Goal: Transaction & Acquisition: Purchase product/service

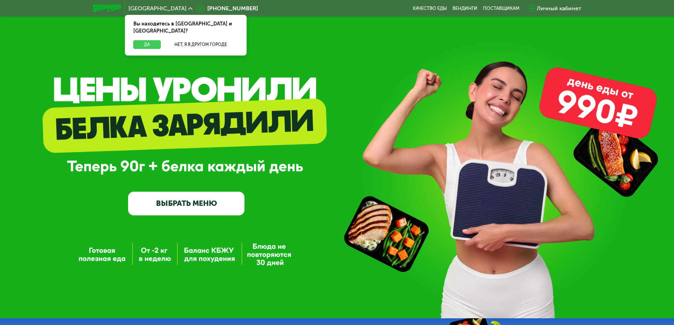
click at [144, 40] on button "Да" at bounding box center [146, 44] width 27 height 8
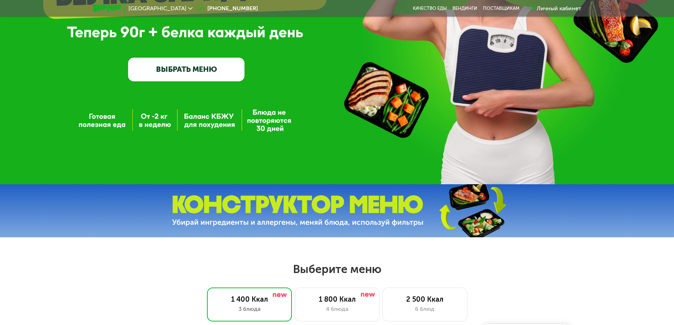
scroll to position [177, 0]
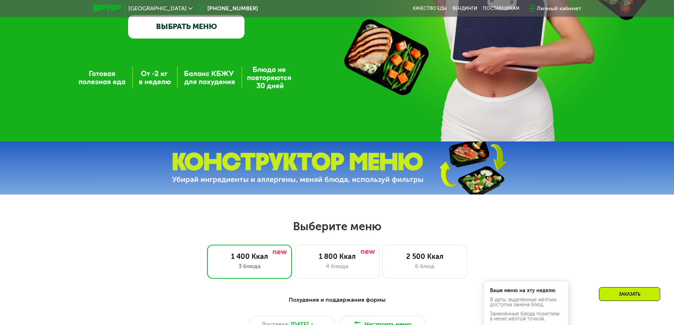
click at [219, 34] on link "ВЫБРАТЬ МЕНЮ" at bounding box center [186, 26] width 116 height 23
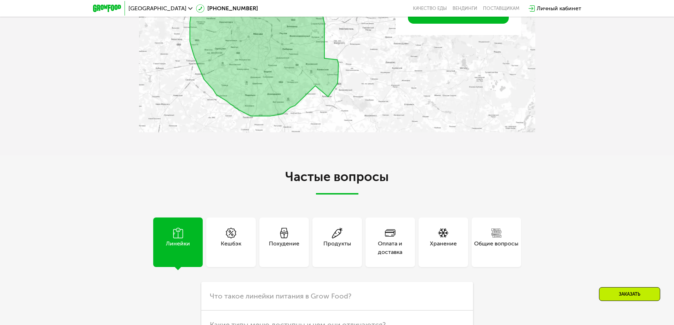
scroll to position [1834, 0]
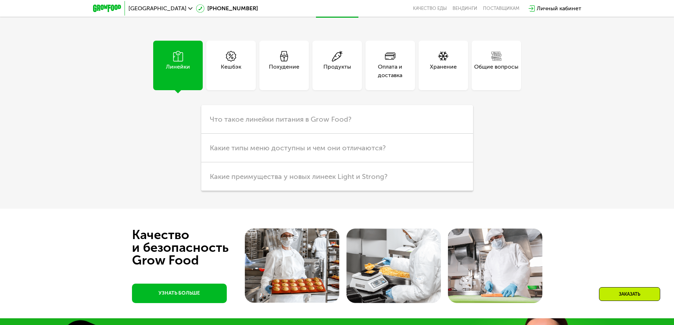
click at [429, 90] on div "Хранение" at bounding box center [444, 66] width 50 height 50
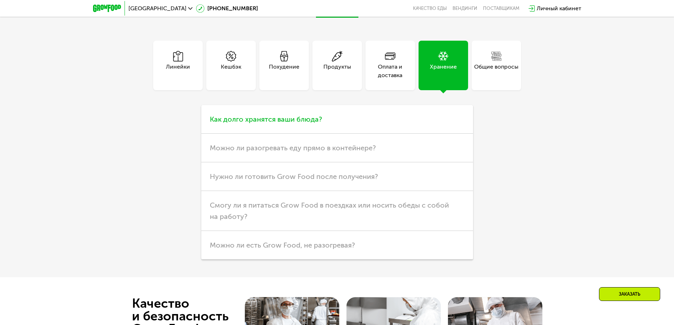
click at [314, 134] on h3 "Как долго хранятся ваши блюда?" at bounding box center [337, 119] width 272 height 29
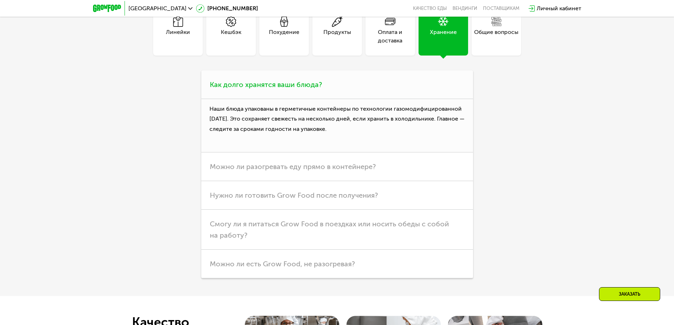
scroll to position [1975, 0]
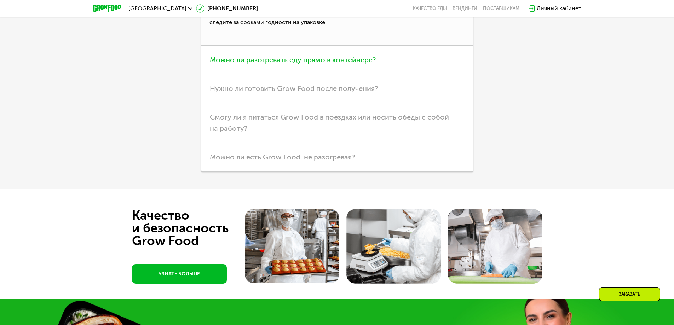
click at [282, 64] on span "Можно ли разогревать еду прямо в контейнере?" at bounding box center [293, 60] width 166 height 8
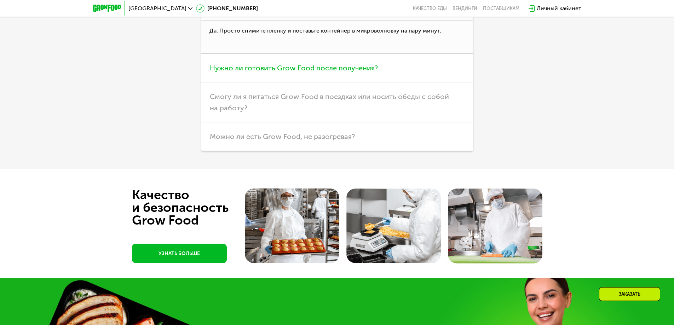
click at [213, 72] on span "Нужно ли готовить Grow Food после получения?" at bounding box center [294, 68] width 168 height 8
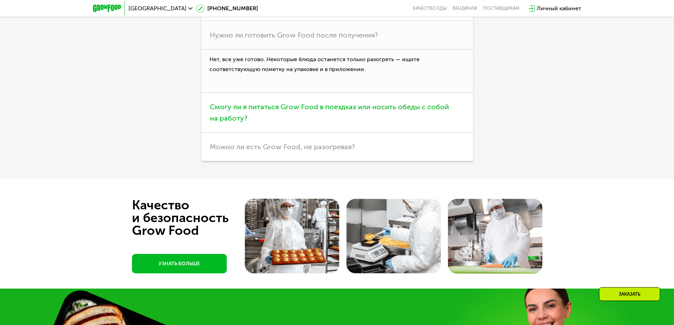
click at [229, 122] on span "Смогу ли я питаться Grow Food в поездках или носить обеды с собой на работу?" at bounding box center [329, 113] width 239 height 20
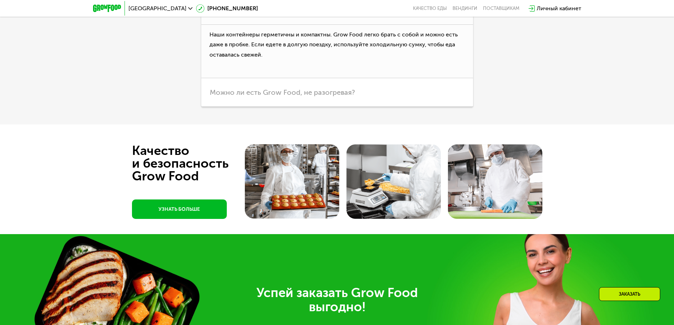
scroll to position [2081, 0]
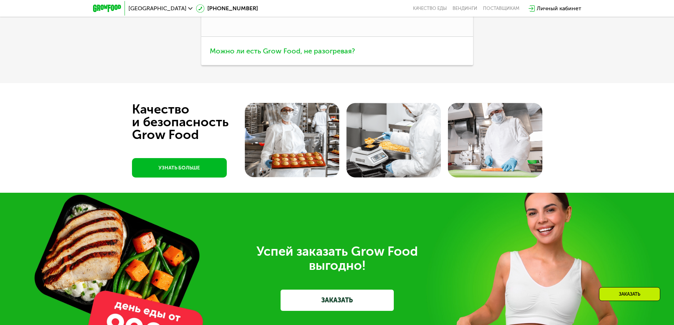
click at [234, 55] on span "Можно ли есть Grow Food, не разогревая?" at bounding box center [282, 51] width 145 height 8
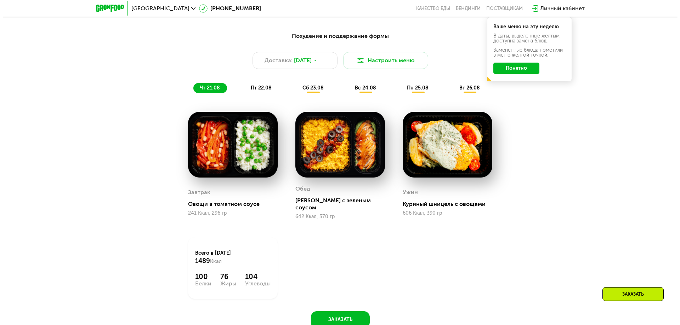
scroll to position [453, 0]
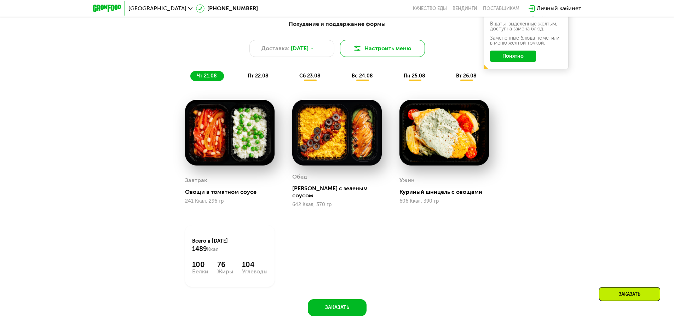
click at [367, 51] on button "Настроить меню" at bounding box center [382, 48] width 85 height 17
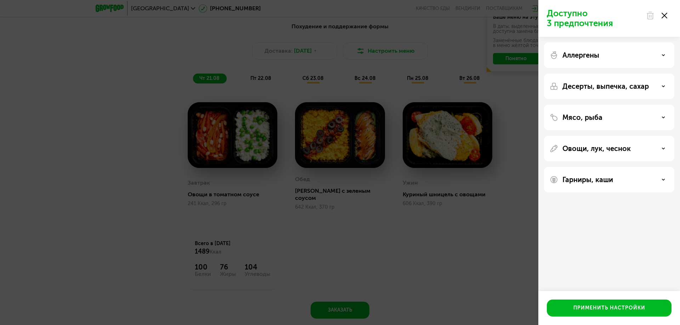
click at [641, 55] on div "Аллергены" at bounding box center [608, 55] width 119 height 8
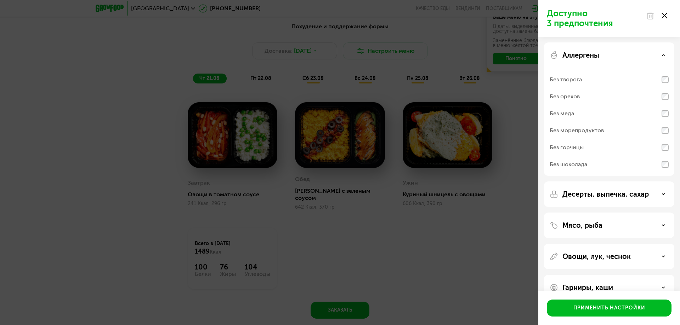
click at [641, 55] on div "Аллергены" at bounding box center [608, 55] width 119 height 8
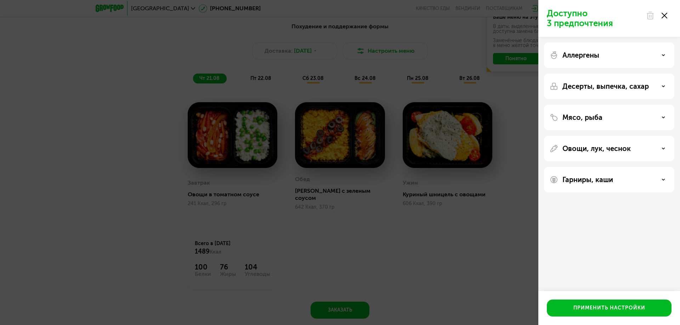
click at [641, 105] on div "Десерты, выпечка, сахар" at bounding box center [609, 117] width 130 height 25
click at [619, 117] on div "Мясо, рыба" at bounding box center [608, 117] width 119 height 8
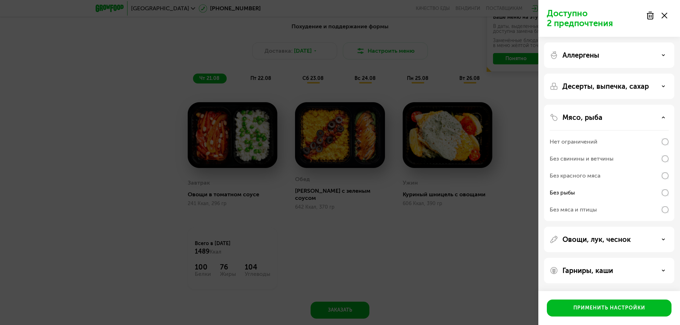
click at [623, 273] on div "Гарниры, каши" at bounding box center [608, 271] width 119 height 8
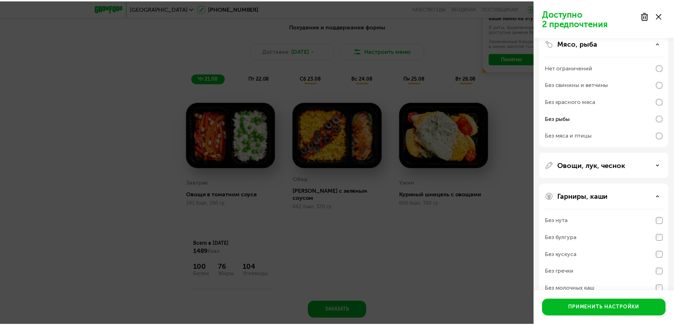
scroll to position [90, 0]
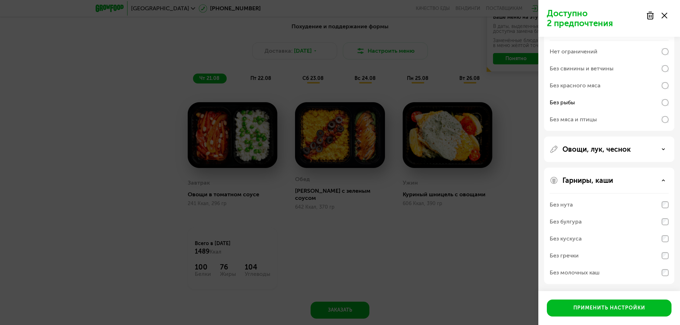
click at [613, 299] on div "Применить настройки" at bounding box center [609, 308] width 142 height 34
click at [612, 306] on div "Применить настройки" at bounding box center [609, 308] width 72 height 7
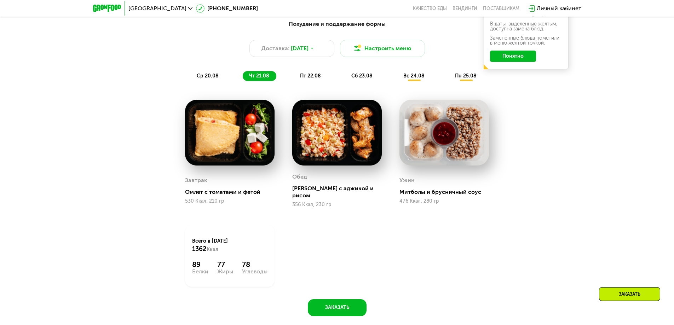
click at [507, 60] on button "Понятно" at bounding box center [513, 56] width 46 height 11
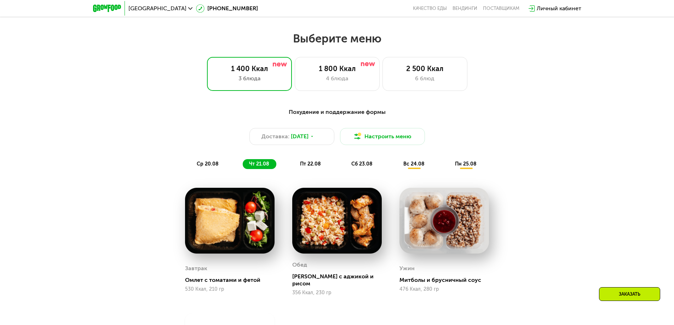
scroll to position [382, 0]
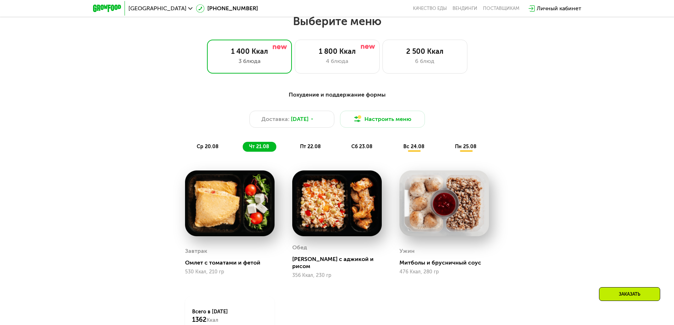
click at [308, 148] on span "пт 22.08" at bounding box center [310, 147] width 21 height 6
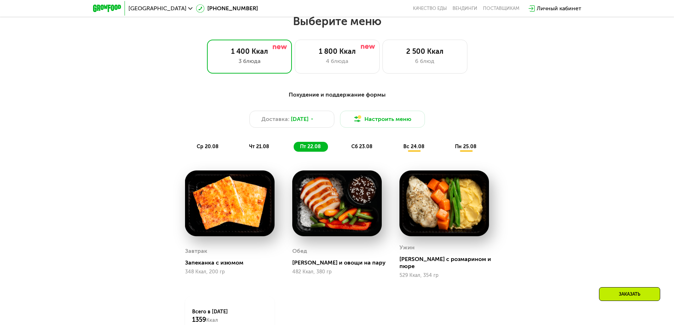
click at [397, 147] on div "сб 23.08" at bounding box center [414, 147] width 35 height 10
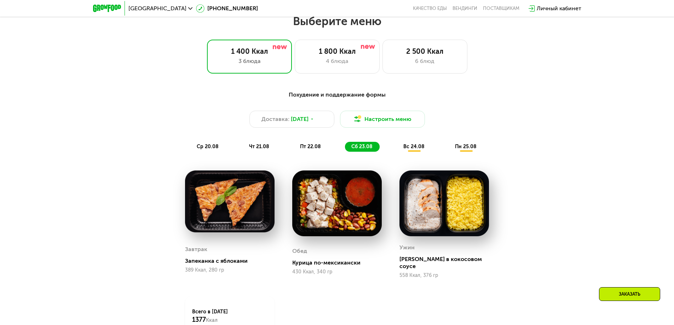
click at [410, 150] on span "вс 24.08" at bounding box center [414, 147] width 21 height 6
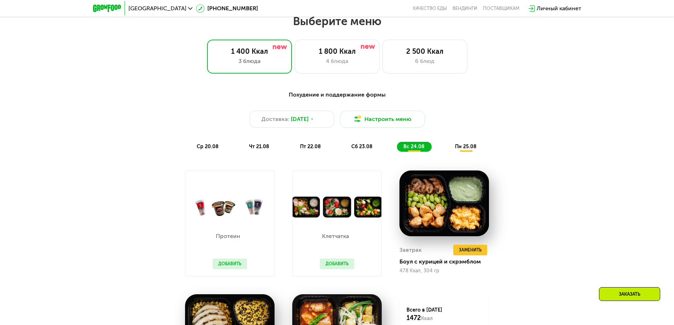
click at [250, 148] on span "чт 21.08" at bounding box center [259, 147] width 20 height 6
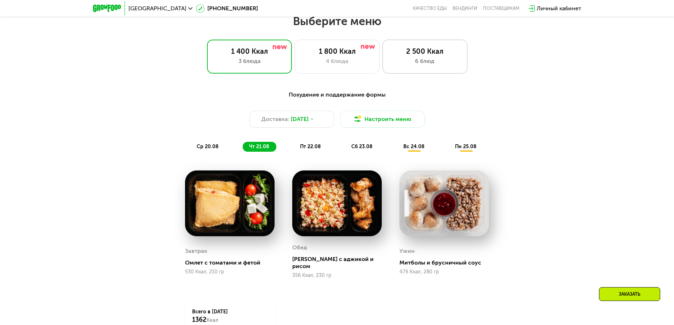
click at [405, 56] on div "2 500 Ккал" at bounding box center [425, 51] width 70 height 8
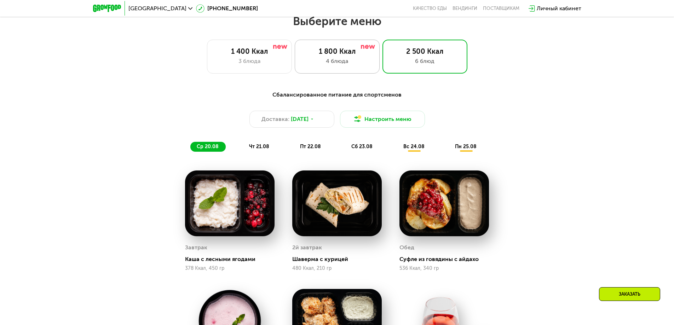
click at [341, 56] on div "1 800 Ккал" at bounding box center [337, 51] width 70 height 8
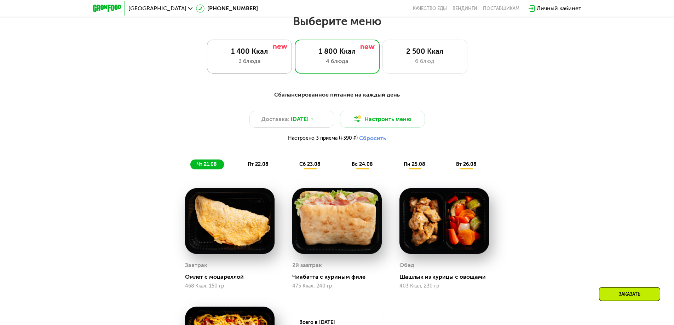
click at [295, 58] on div "1 400 Ккал 3 блюда" at bounding box center [337, 57] width 85 height 34
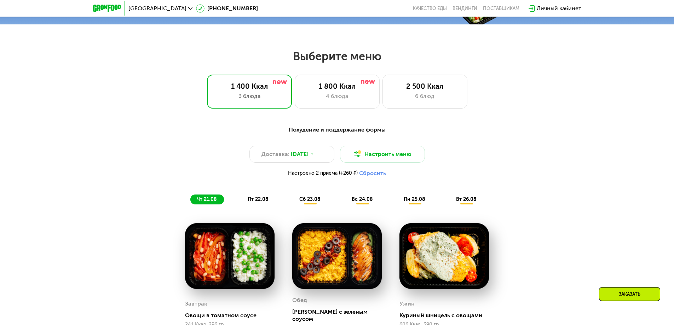
scroll to position [347, 0]
click at [385, 177] on button "Сбросить" at bounding box center [372, 173] width 27 height 7
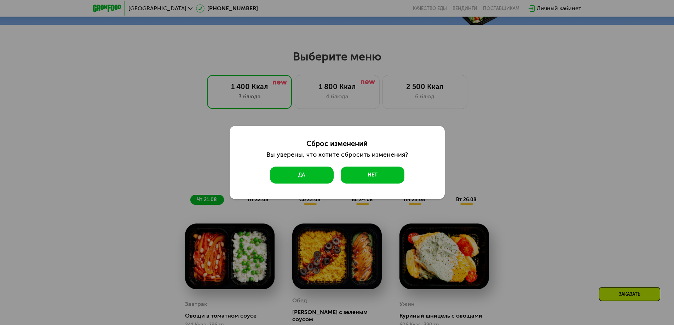
click at [304, 176] on button "Да" at bounding box center [302, 175] width 64 height 17
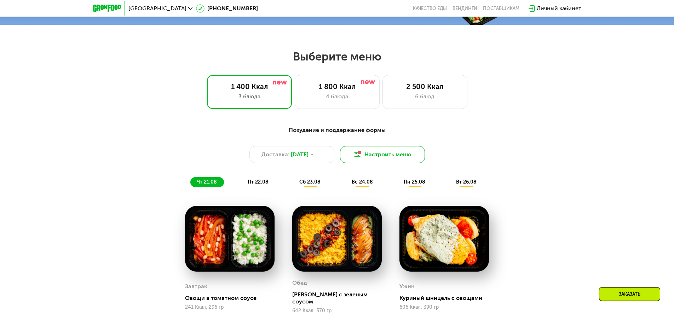
click at [398, 157] on button "Настроить меню" at bounding box center [382, 154] width 85 height 17
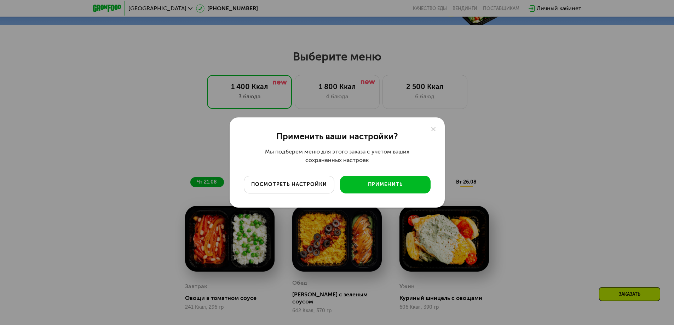
click at [304, 182] on div "посмотреть настройки" at bounding box center [289, 184] width 80 height 7
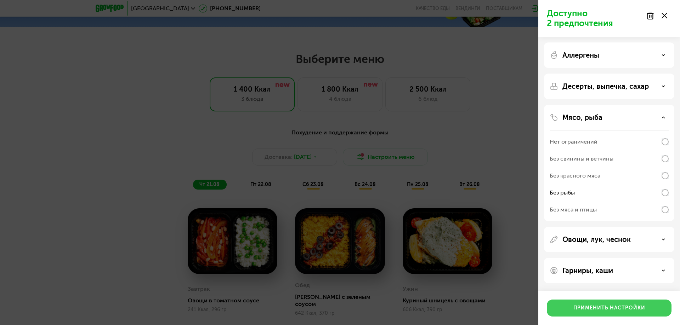
click at [597, 309] on div "Применить настройки" at bounding box center [609, 308] width 72 height 7
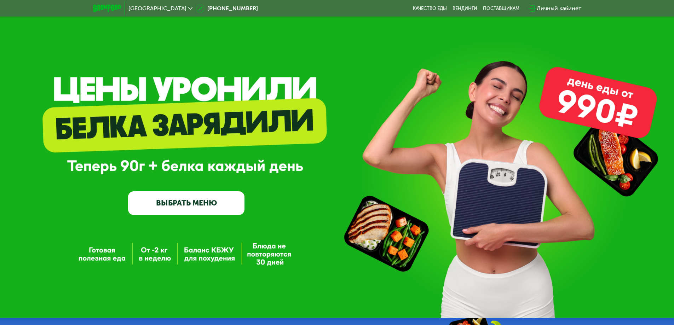
scroll to position [0, 0]
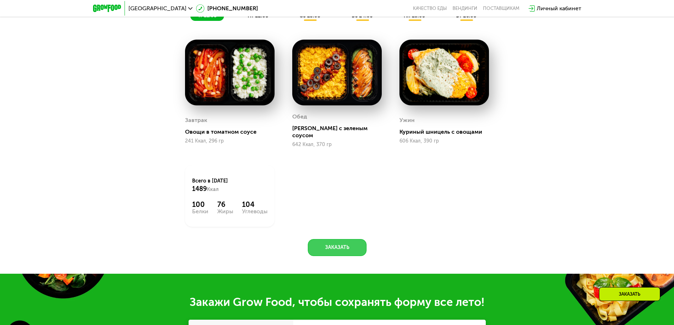
click at [328, 239] on button "Заказать" at bounding box center [337, 247] width 59 height 17
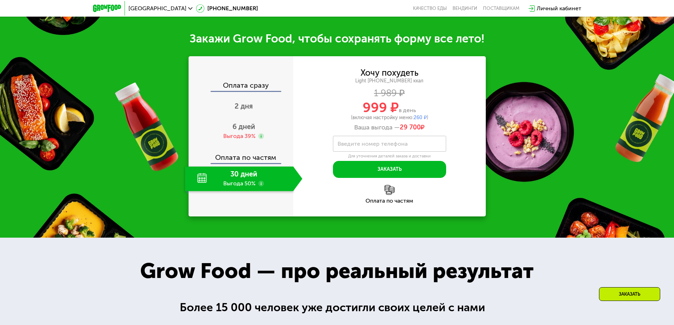
scroll to position [800, 0]
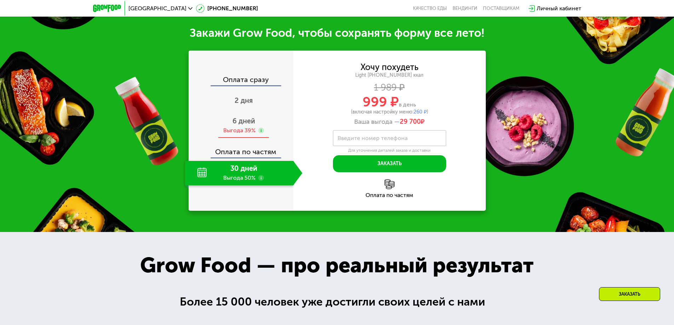
click at [261, 128] on use at bounding box center [261, 131] width 6 height 6
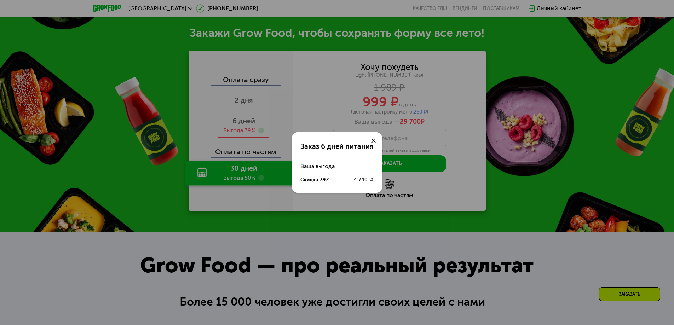
click at [261, 126] on div "Заказ 6 дней питания Ваша выгода Скидка 39% 4 740 ₽" at bounding box center [337, 162] width 674 height 325
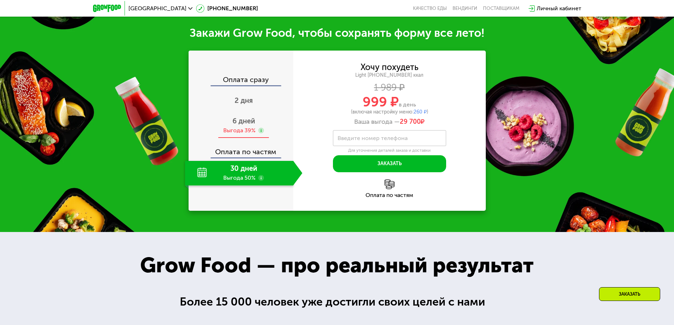
click at [261, 128] on use at bounding box center [261, 131] width 6 height 6
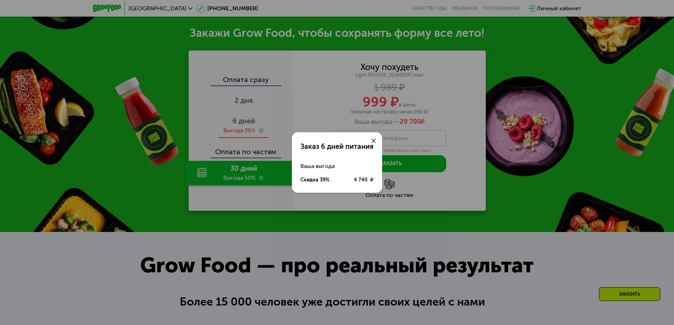
click at [261, 126] on div "Заказ 6 дней питания Ваша выгода Скидка 39% 4 740 ₽" at bounding box center [337, 162] width 674 height 325
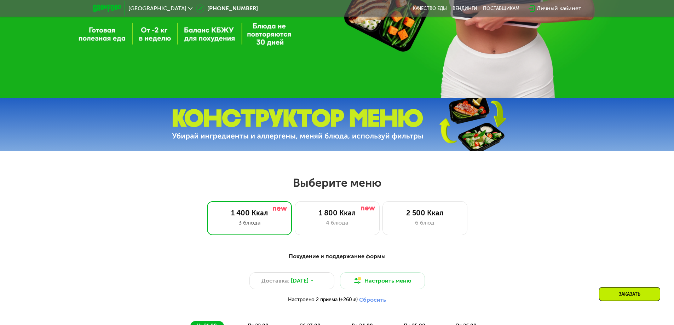
scroll to position [169, 0]
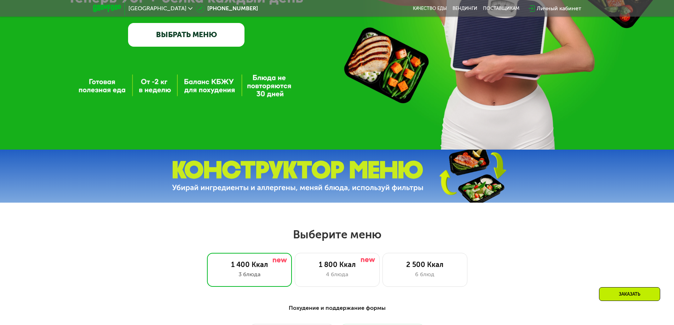
click at [391, 188] on img at bounding box center [298, 177] width 252 height 32
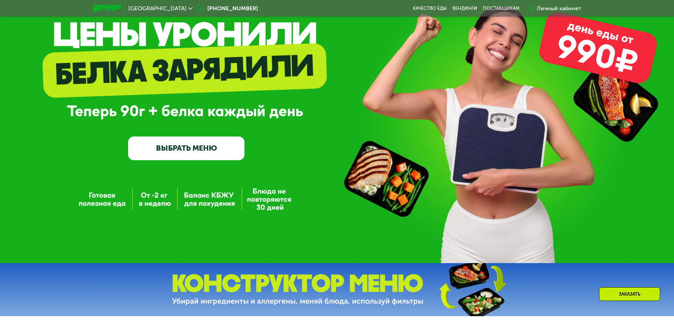
scroll to position [0, 0]
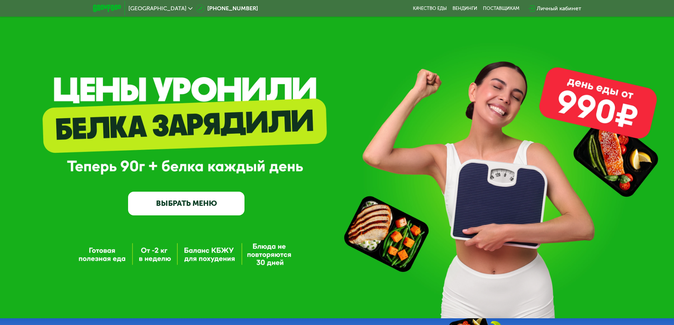
click at [169, 202] on link "ВЫБРАТЬ МЕНЮ" at bounding box center [186, 203] width 116 height 23
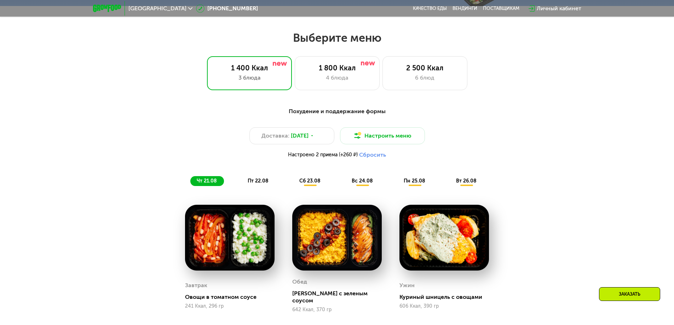
scroll to position [382, 0]
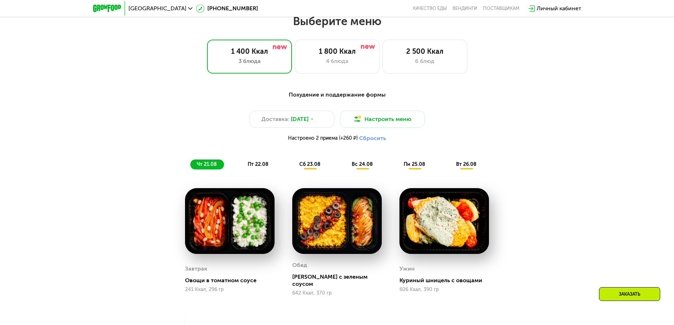
click at [454, 213] on img at bounding box center [445, 221] width 90 height 66
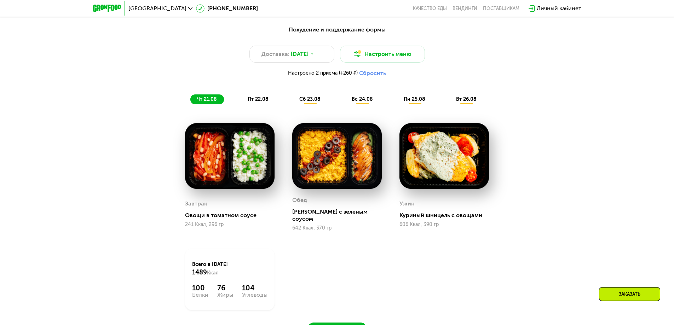
scroll to position [524, 0]
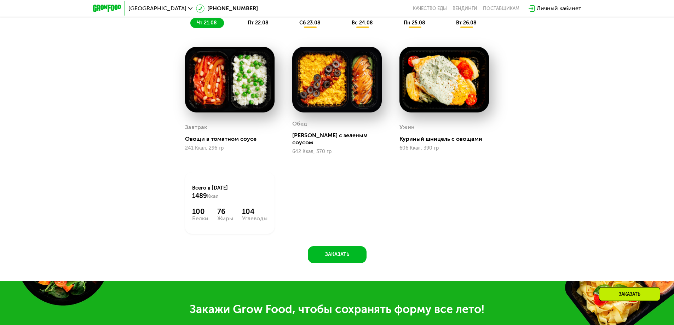
click at [334, 139] on div "[PERSON_NAME] с зеленым соусом" at bounding box center [339, 139] width 95 height 14
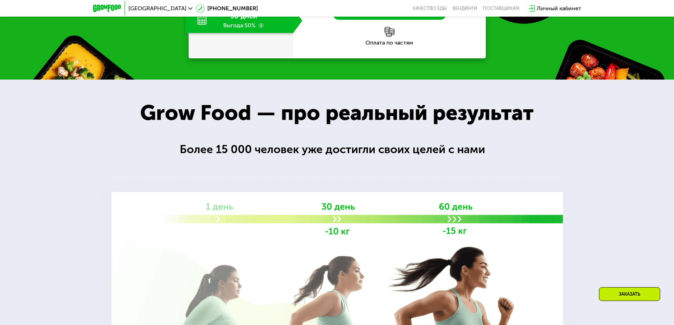
scroll to position [1055, 0]
